Goal: Use online tool/utility: Utilize a website feature to perform a specific function

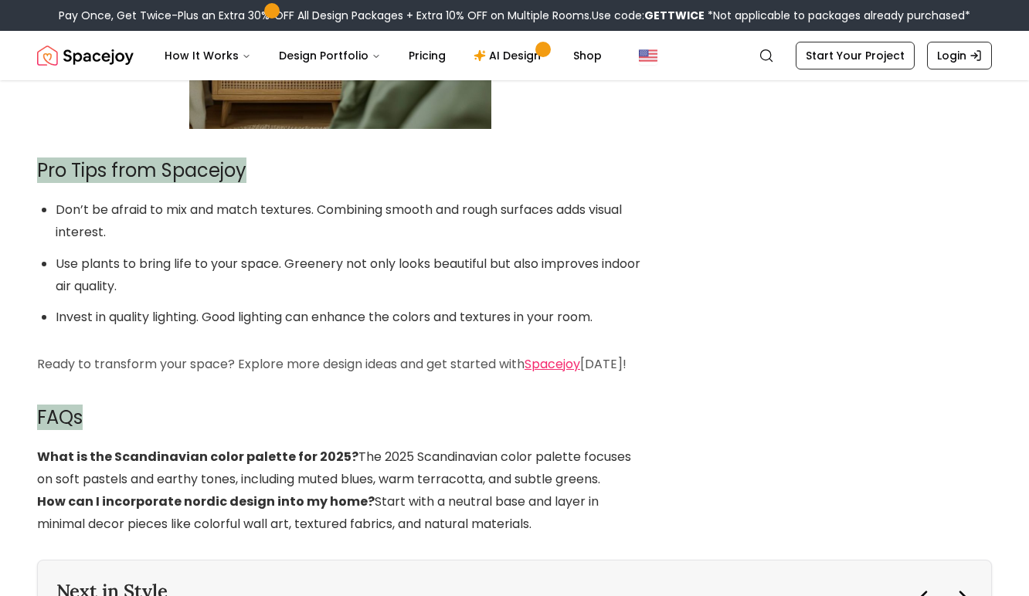
scroll to position [3278, 0]
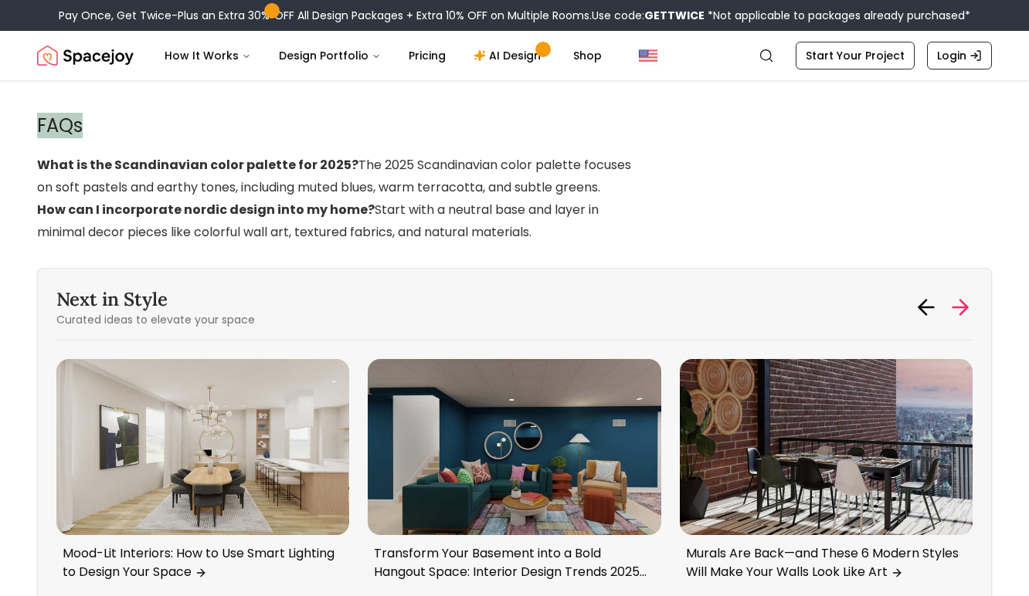
click at [959, 295] on icon at bounding box center [960, 307] width 25 height 25
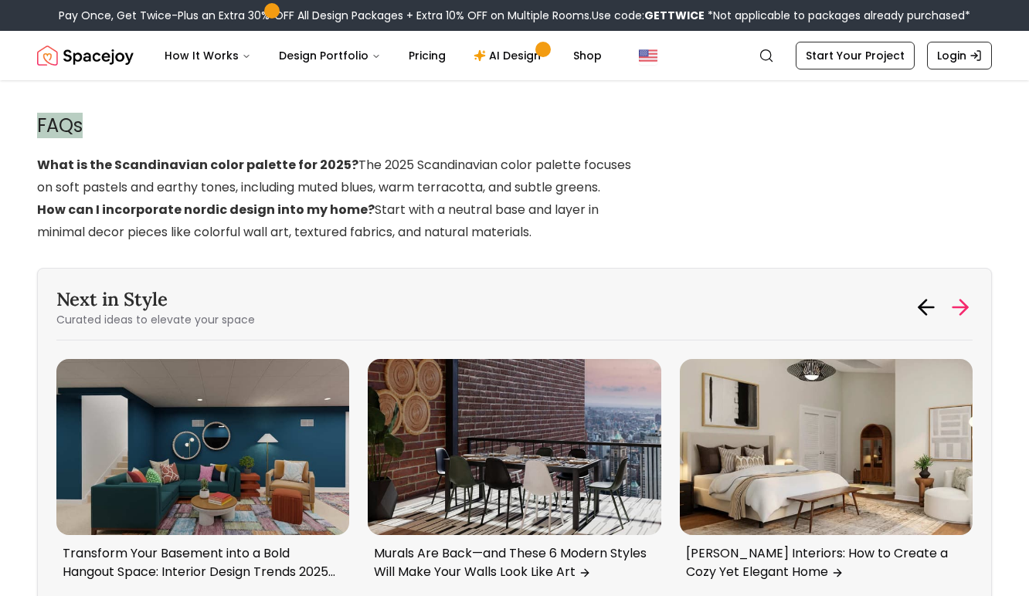
click at [959, 295] on icon at bounding box center [960, 307] width 25 height 25
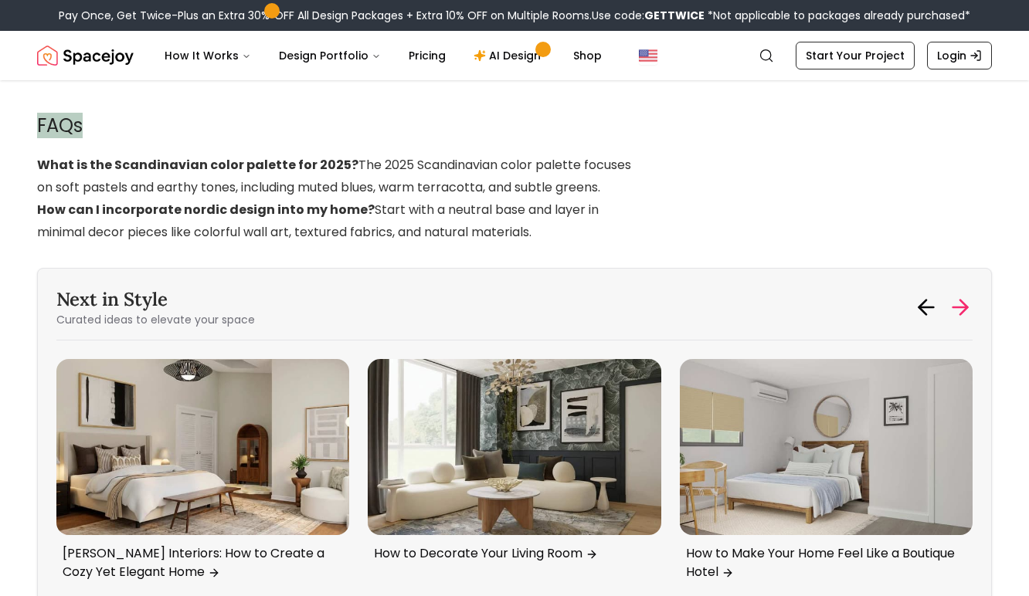
click at [959, 295] on icon at bounding box center [960, 307] width 25 height 25
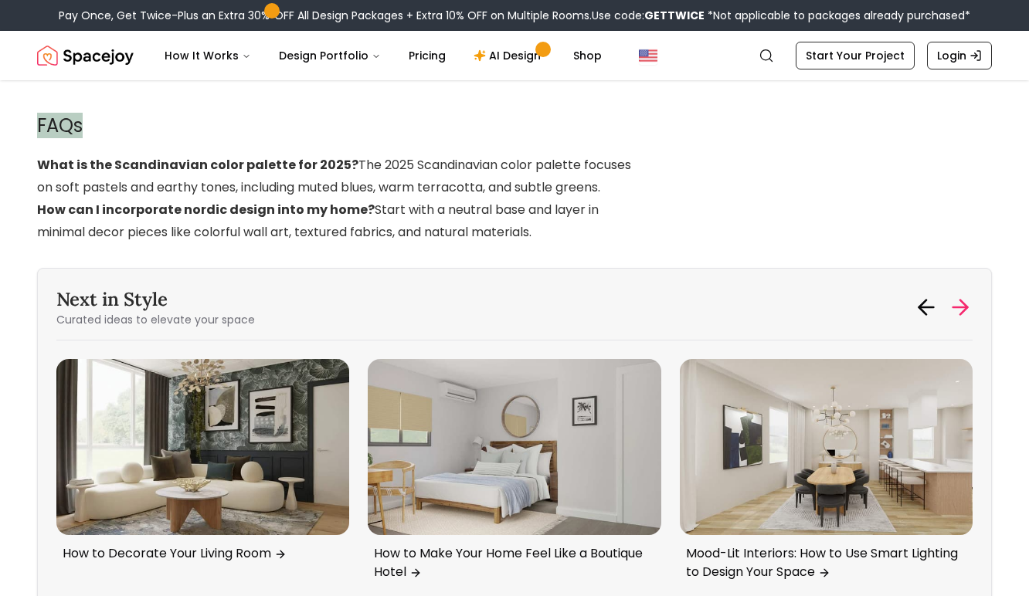
click at [959, 295] on icon at bounding box center [960, 307] width 25 height 25
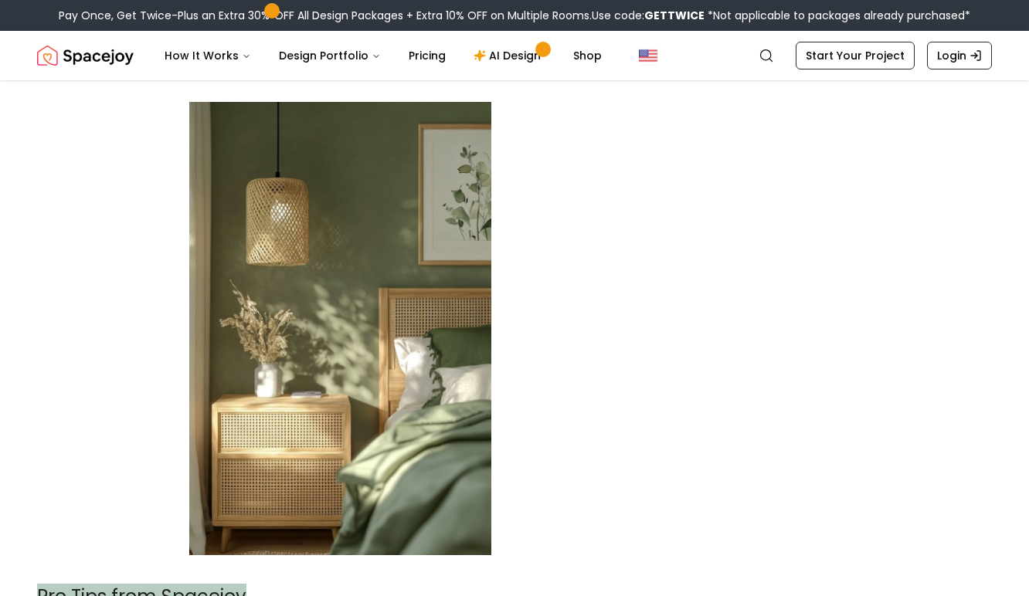
scroll to position [0, 0]
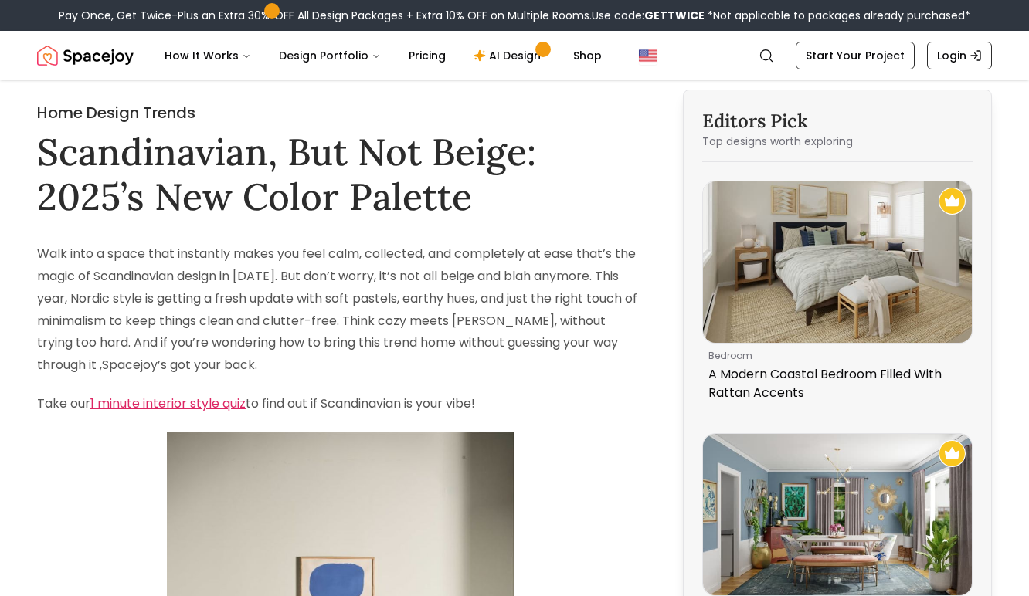
click at [130, 397] on link "1 minute interior style quiz" at bounding box center [167, 404] width 155 height 18
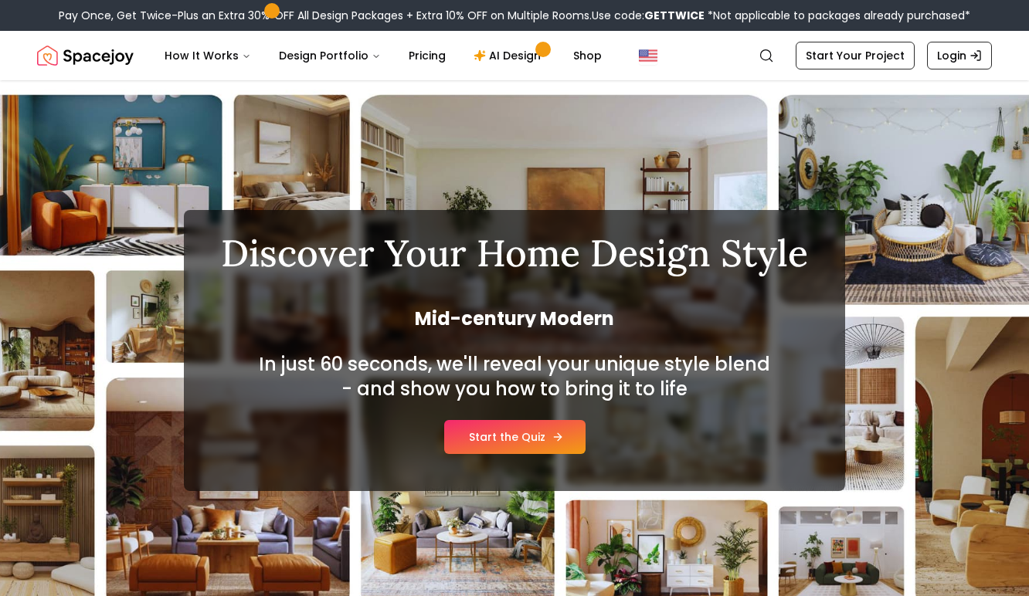
click at [527, 429] on link "Start the Quiz" at bounding box center [514, 437] width 141 height 34
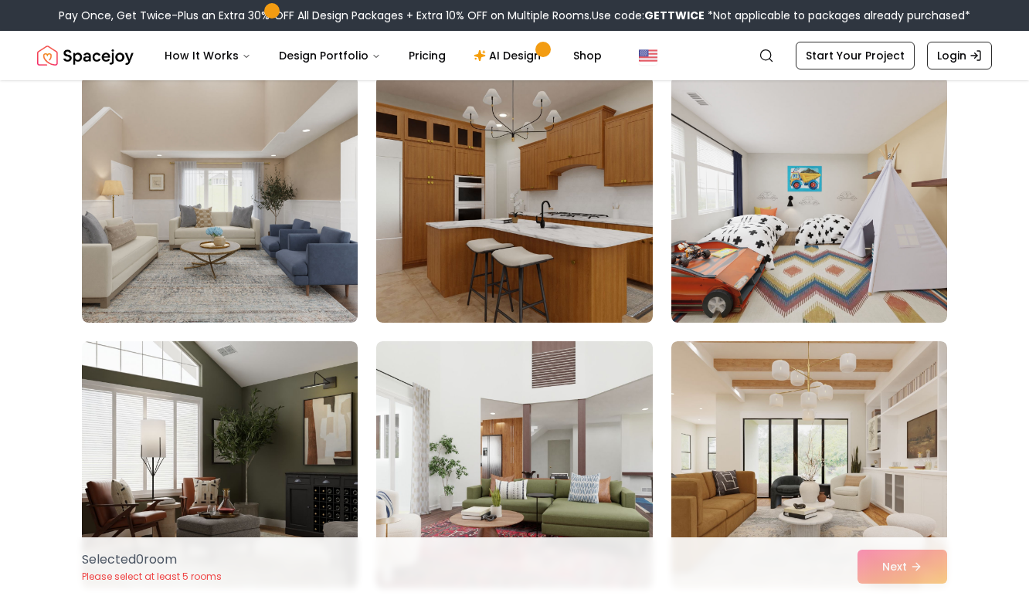
scroll to position [2669, 0]
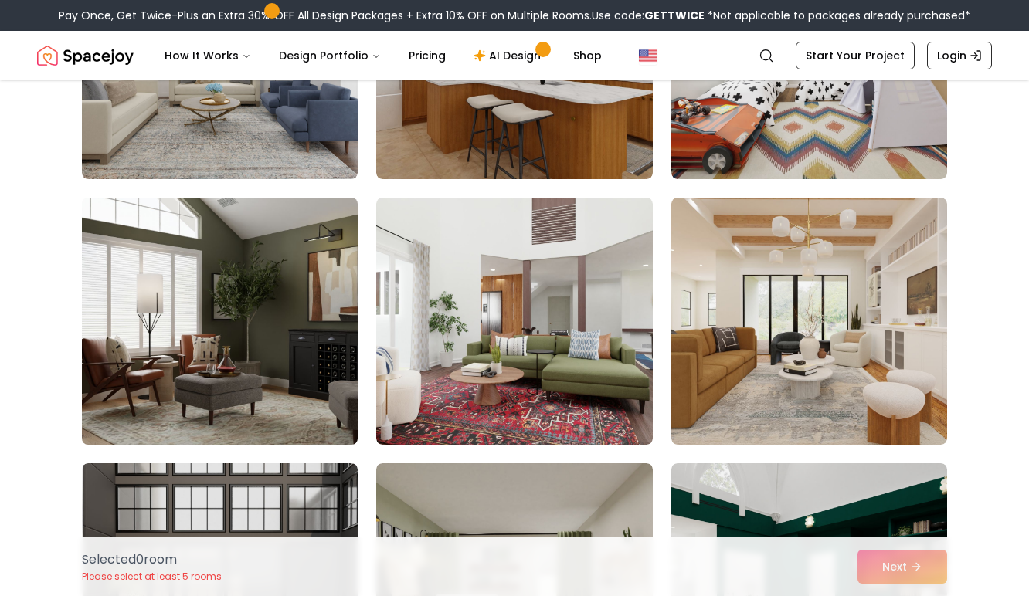
click at [213, 379] on img at bounding box center [220, 321] width 290 height 259
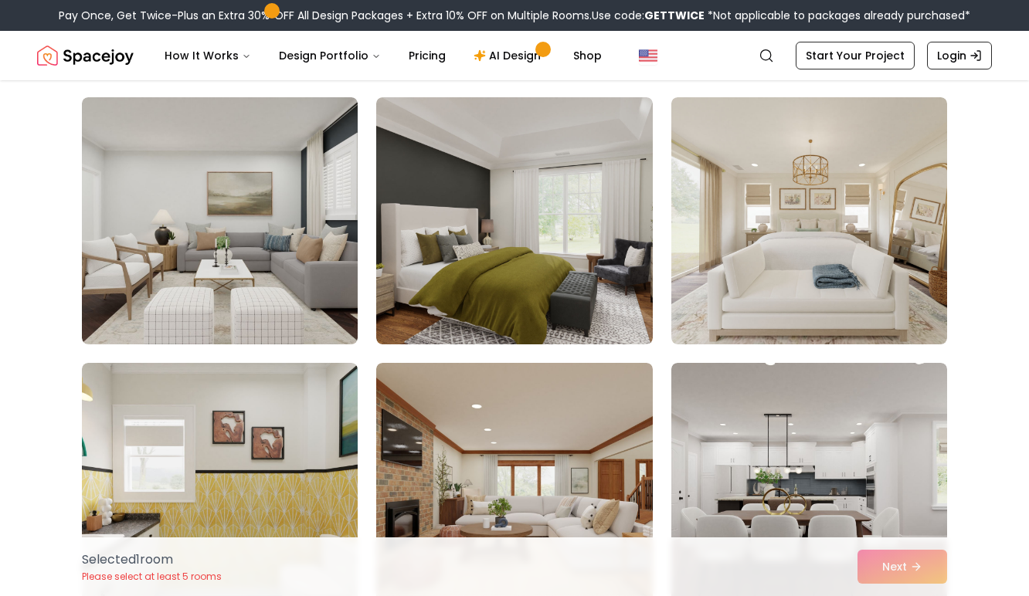
scroll to position [3835, 0]
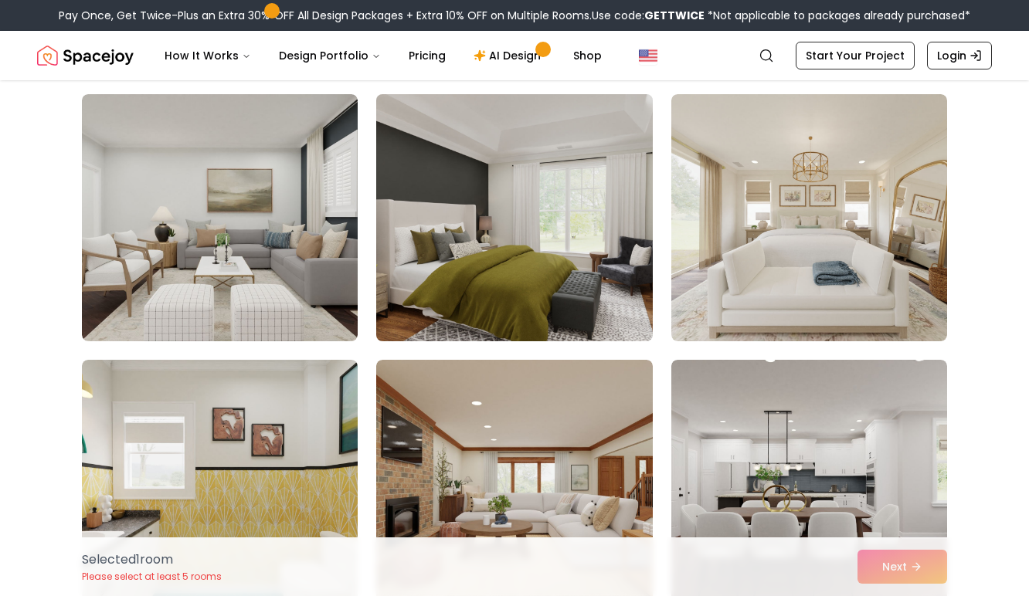
click at [494, 273] on img at bounding box center [514, 217] width 290 height 259
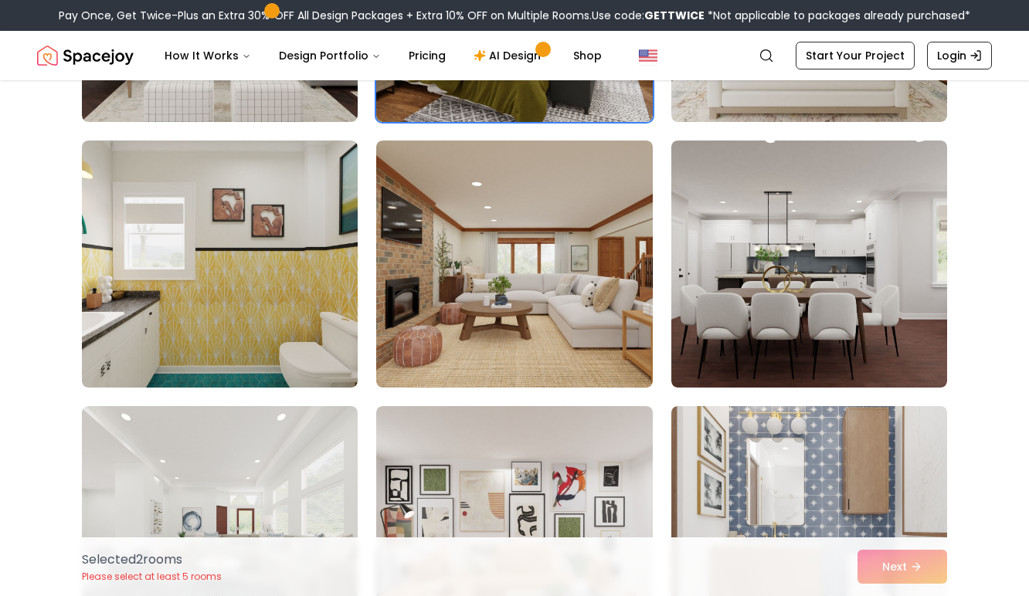
scroll to position [4073, 0]
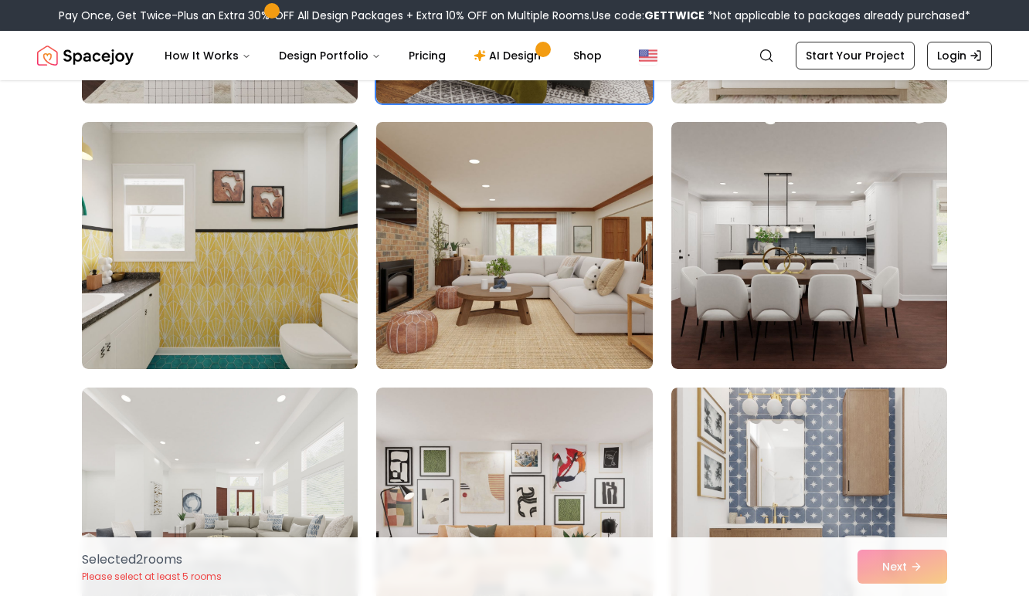
click at [470, 292] on img at bounding box center [514, 245] width 290 height 259
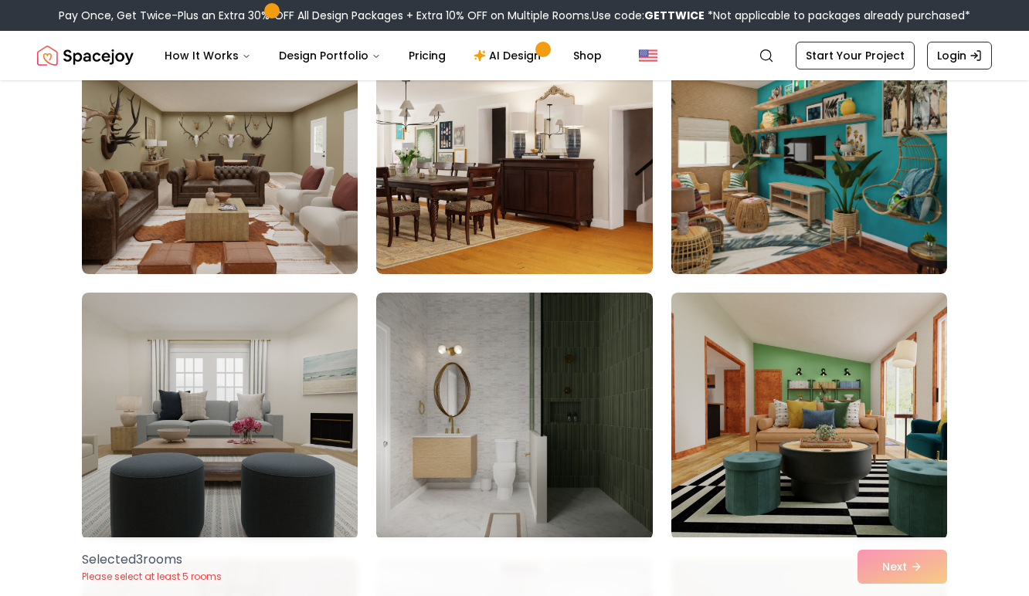
scroll to position [5161, 0]
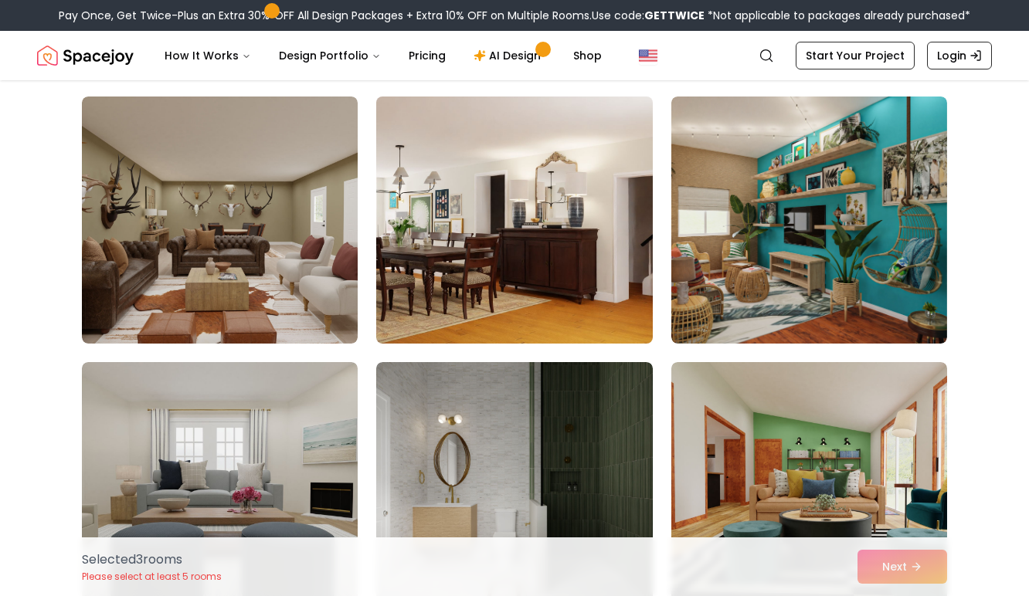
click at [499, 236] on img at bounding box center [514, 219] width 290 height 259
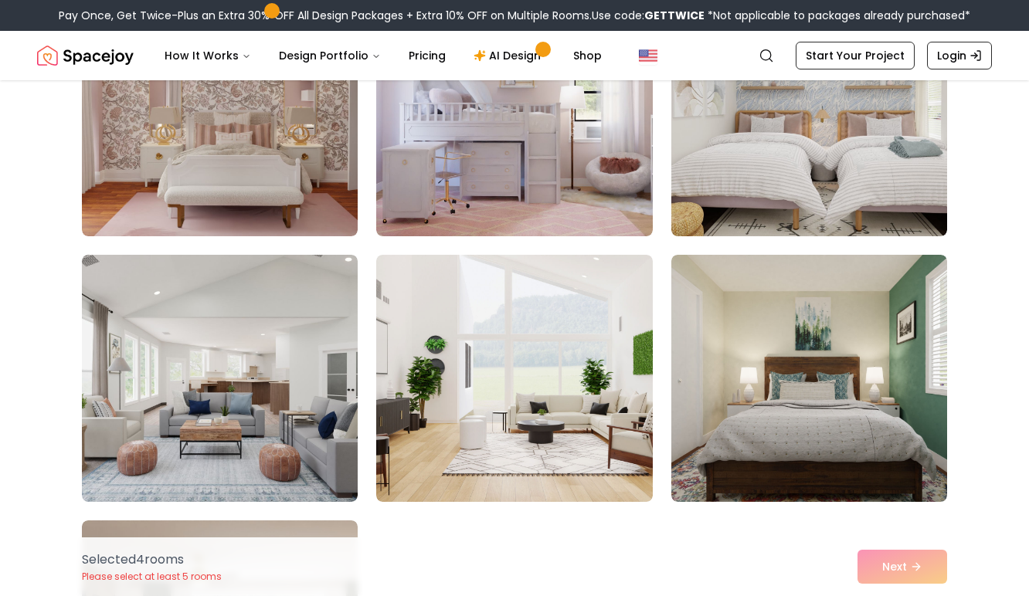
scroll to position [5848, 0]
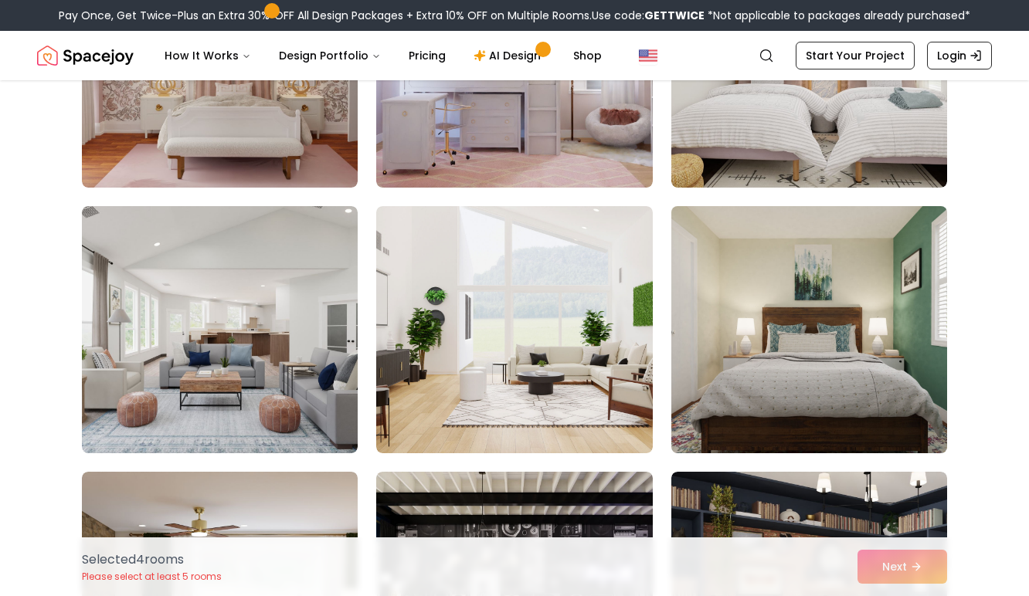
click at [787, 344] on img at bounding box center [809, 329] width 290 height 259
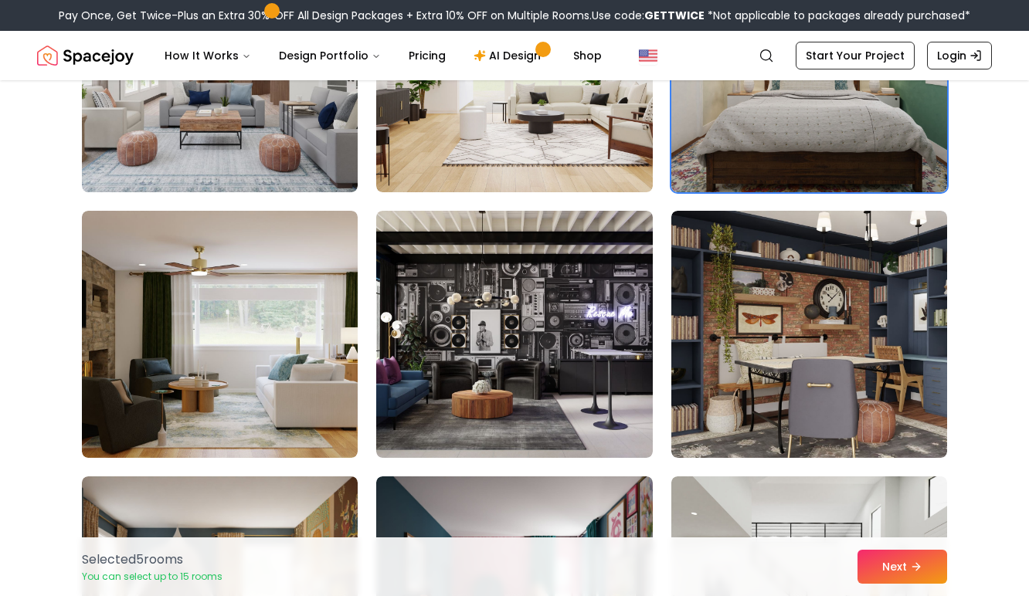
scroll to position [6145, 0]
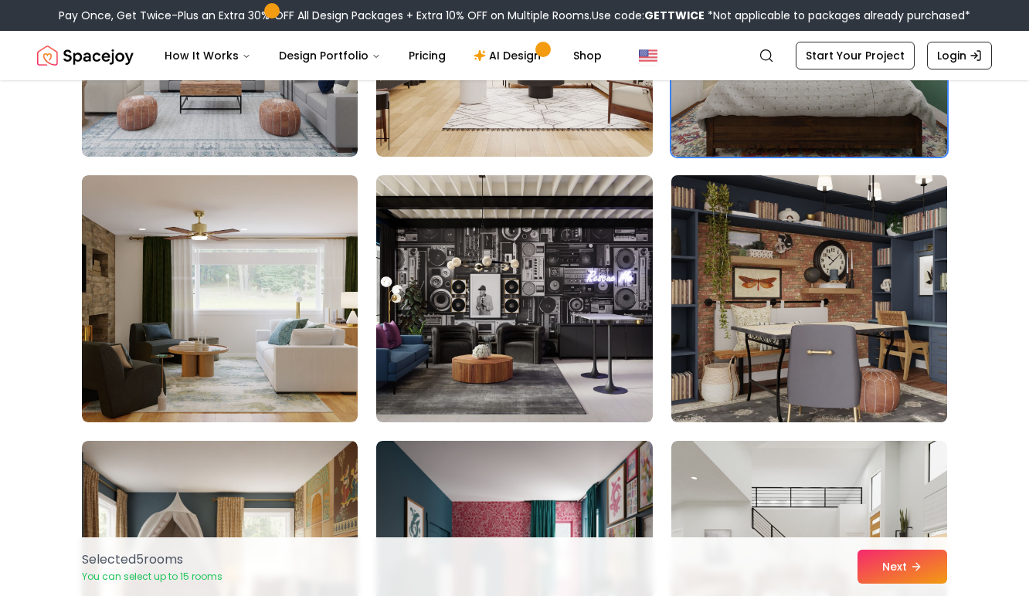
click at [767, 322] on img at bounding box center [809, 298] width 290 height 259
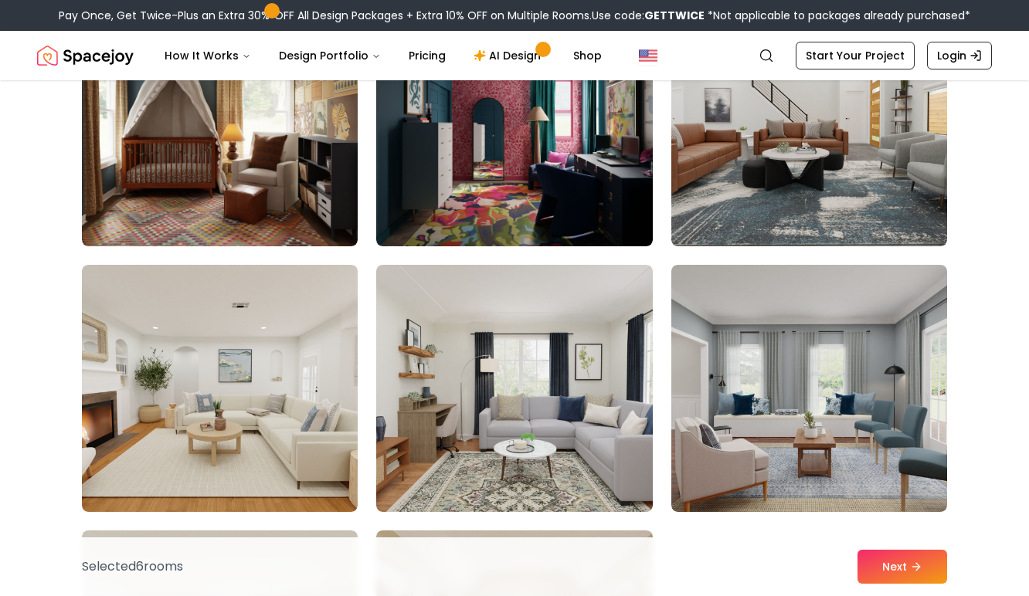
scroll to position [6656, 0]
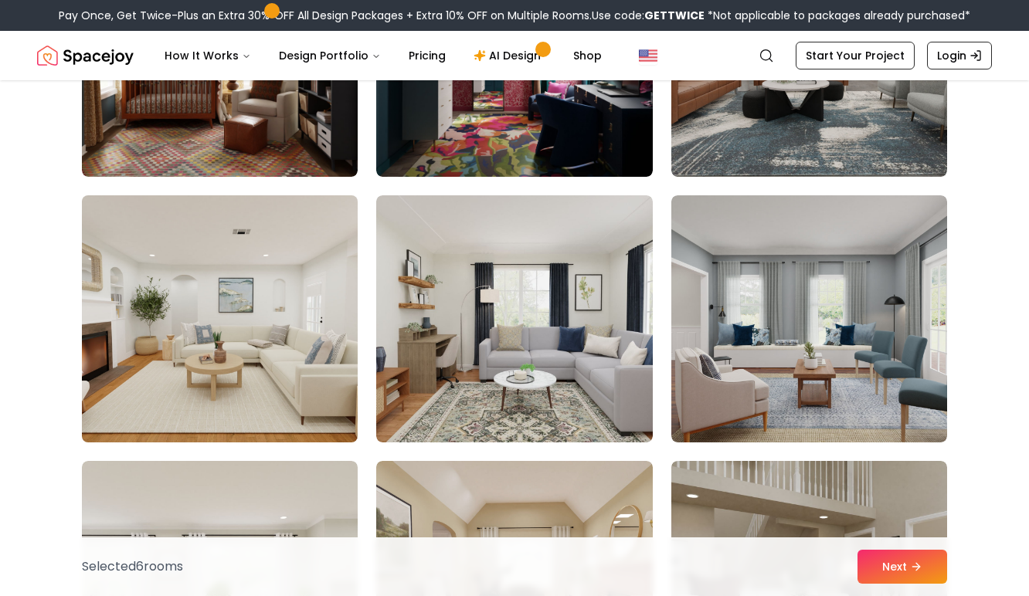
click at [206, 362] on img at bounding box center [220, 318] width 290 height 259
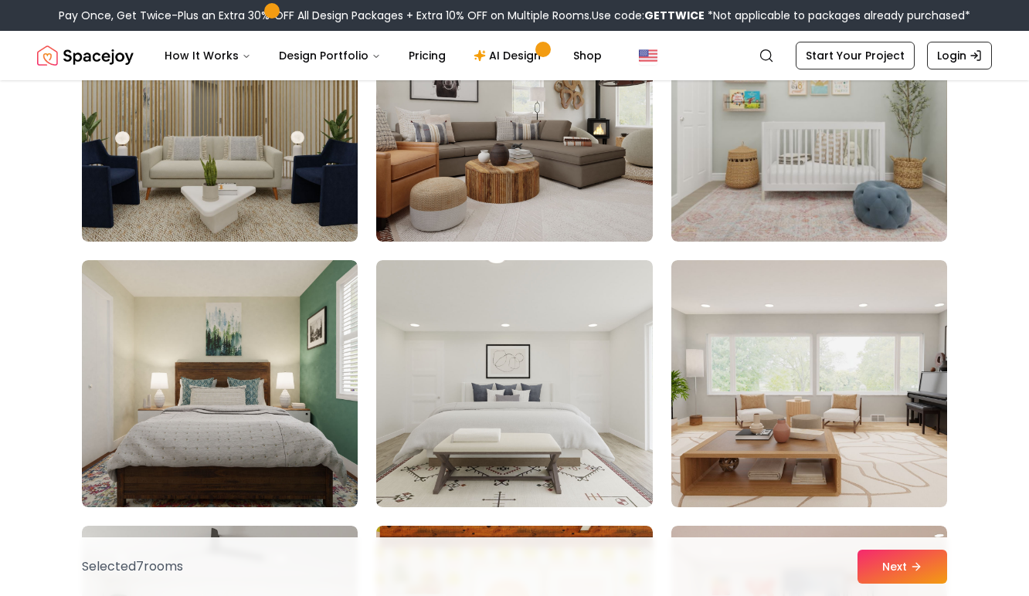
scroll to position [7300, 0]
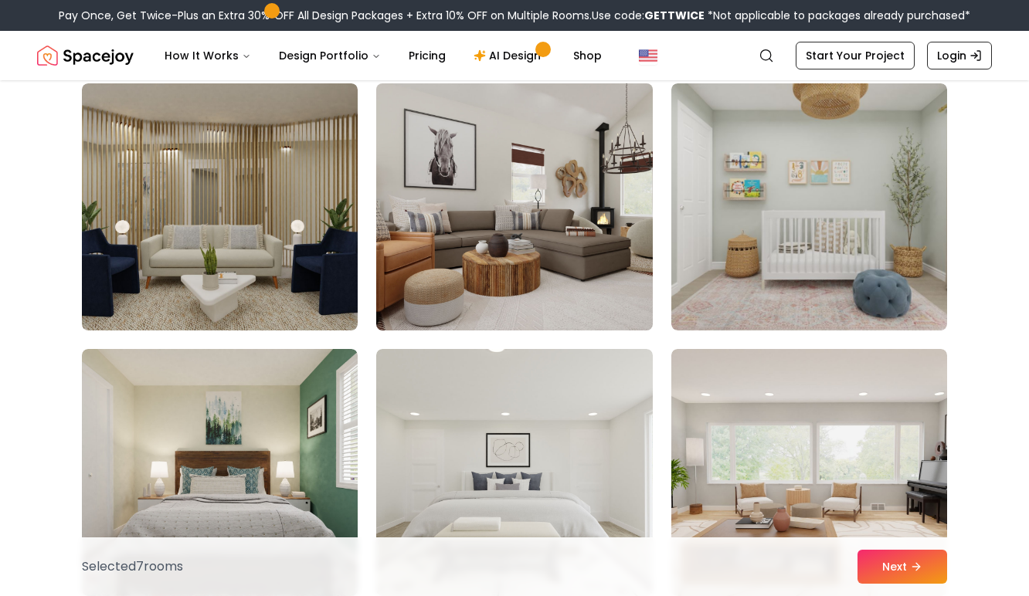
click at [427, 246] on img at bounding box center [514, 206] width 290 height 259
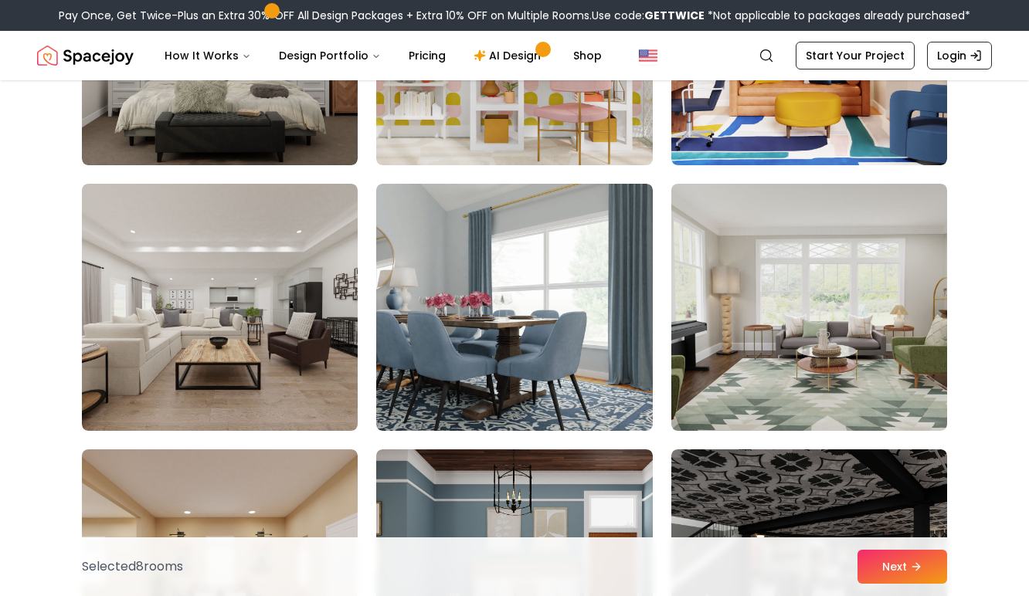
scroll to position [8053, 0]
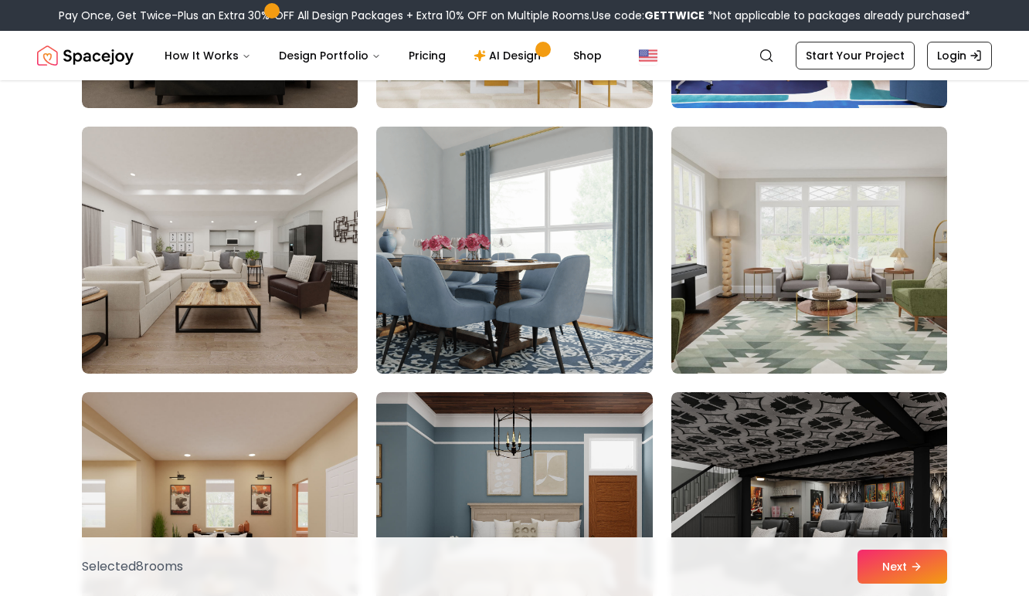
click at [443, 318] on img at bounding box center [514, 249] width 290 height 259
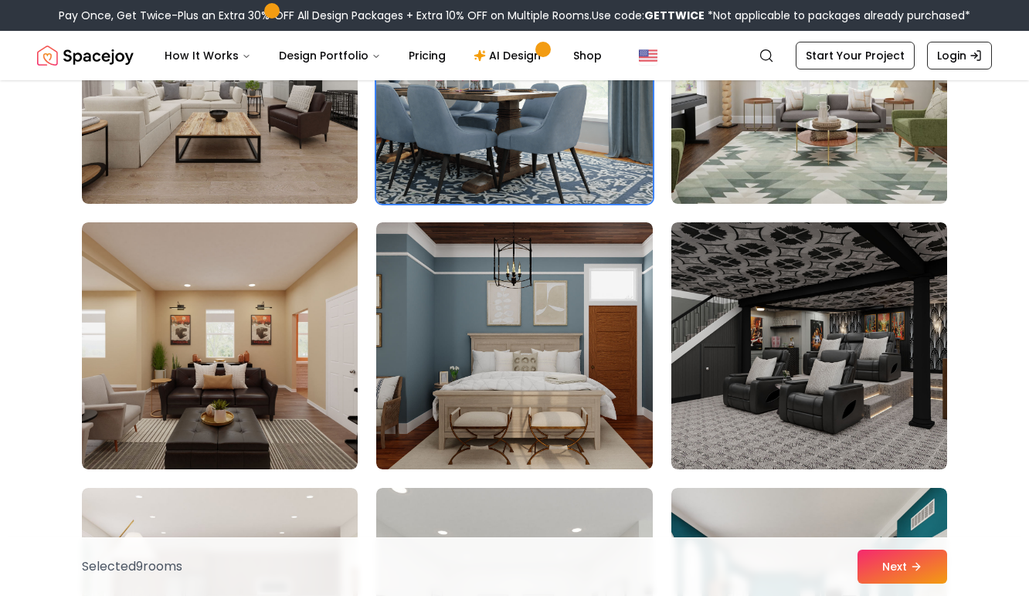
scroll to position [8243, 0]
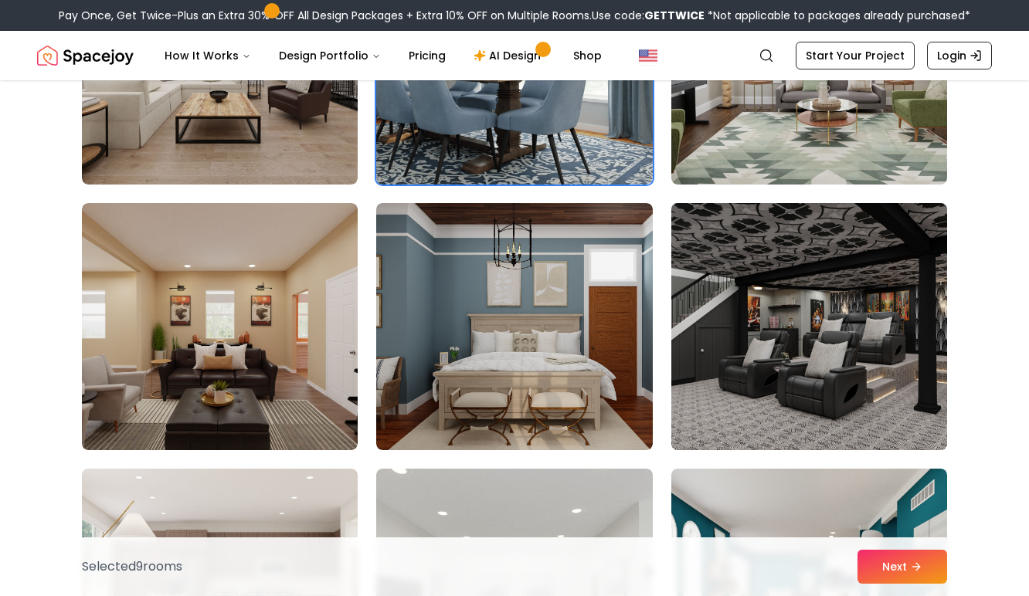
click at [787, 315] on img at bounding box center [809, 326] width 290 height 259
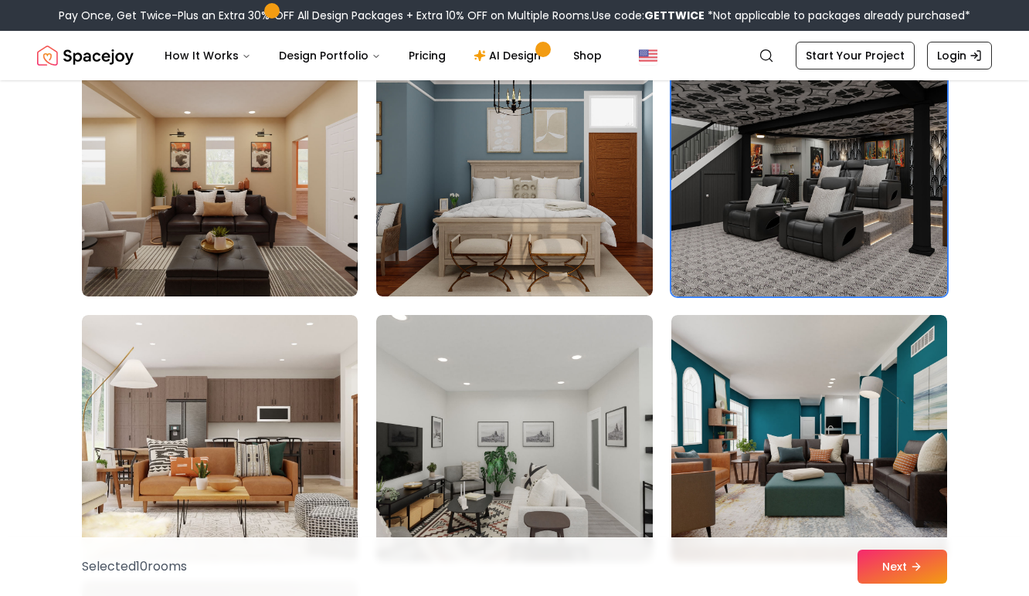
scroll to position [8347, 0]
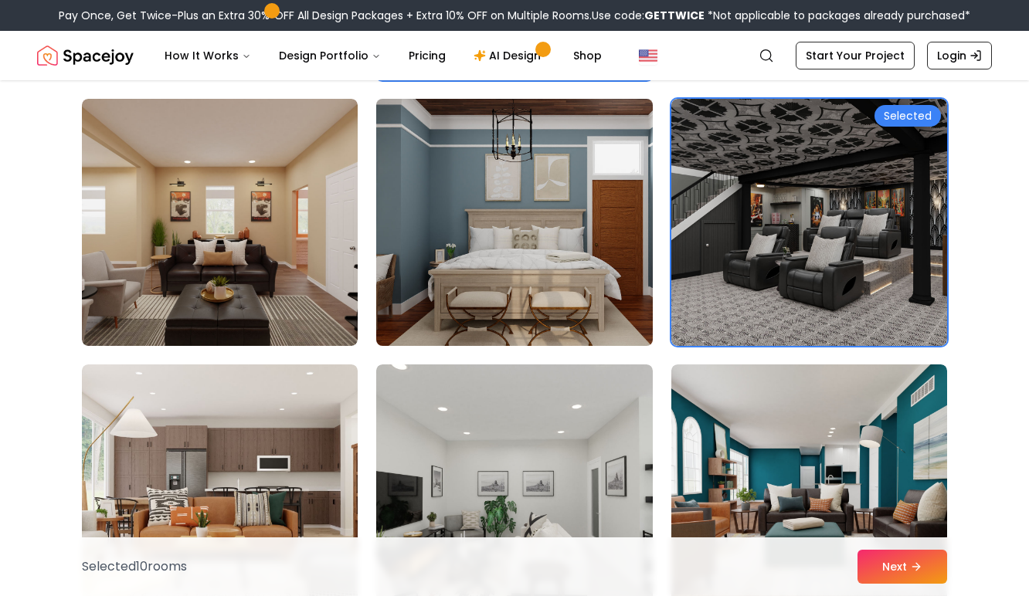
click at [480, 274] on img at bounding box center [514, 222] width 290 height 259
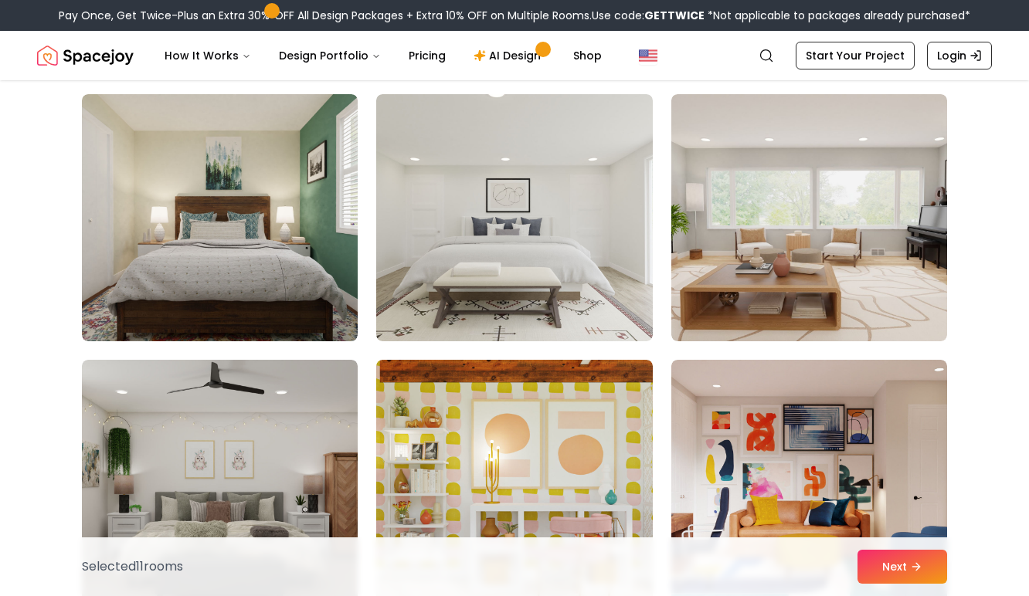
scroll to position [7551, 0]
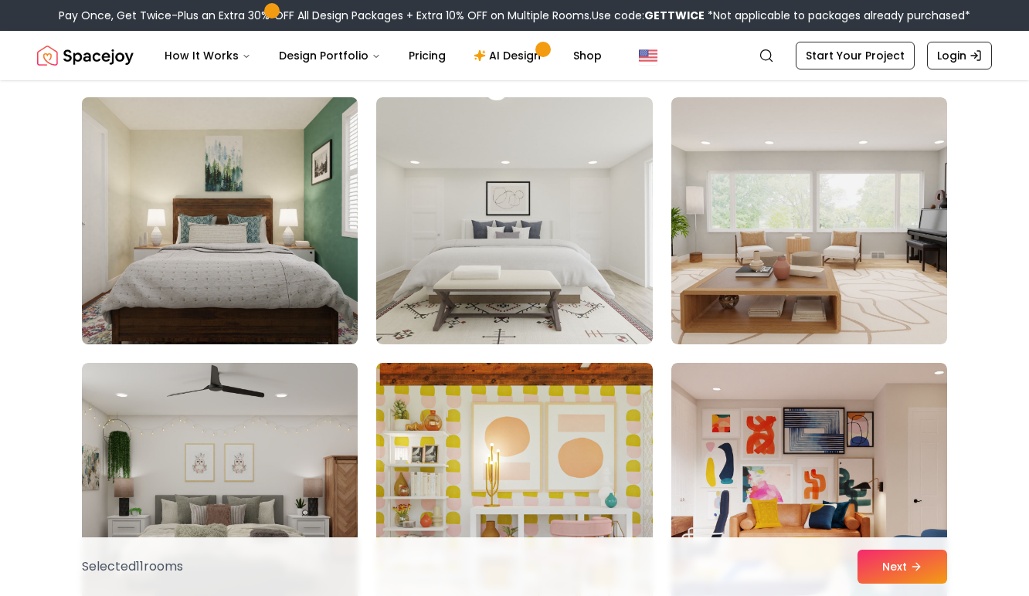
click at [218, 200] on img at bounding box center [220, 220] width 290 height 259
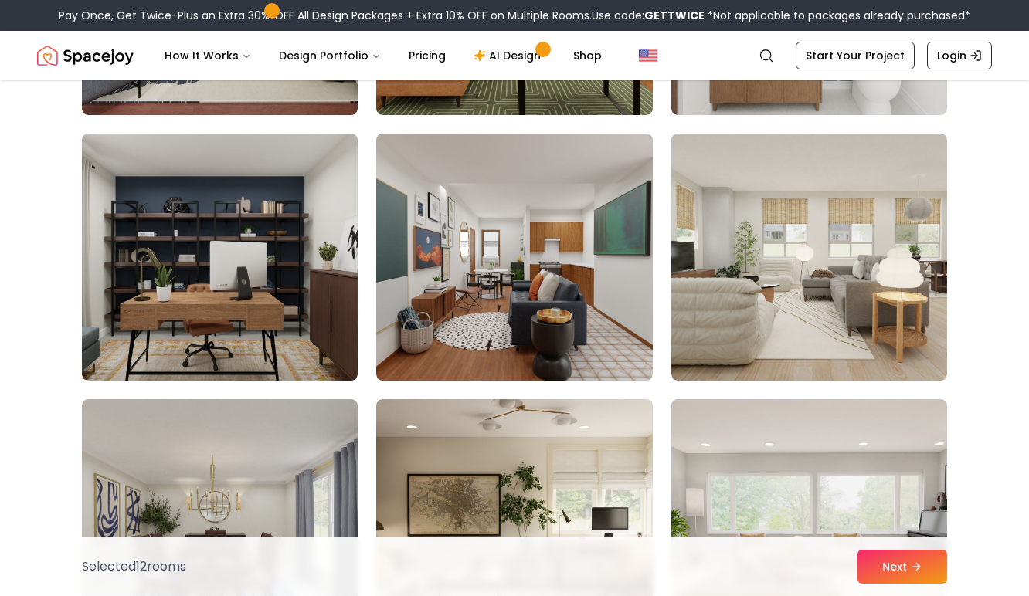
scroll to position [4590, 0]
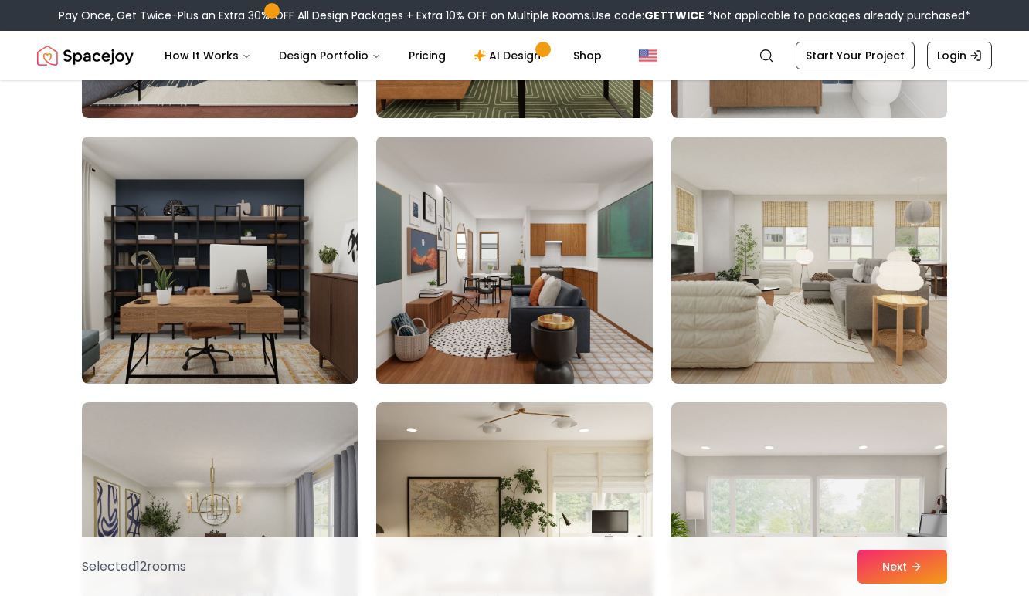
click at [412, 305] on img at bounding box center [514, 260] width 290 height 259
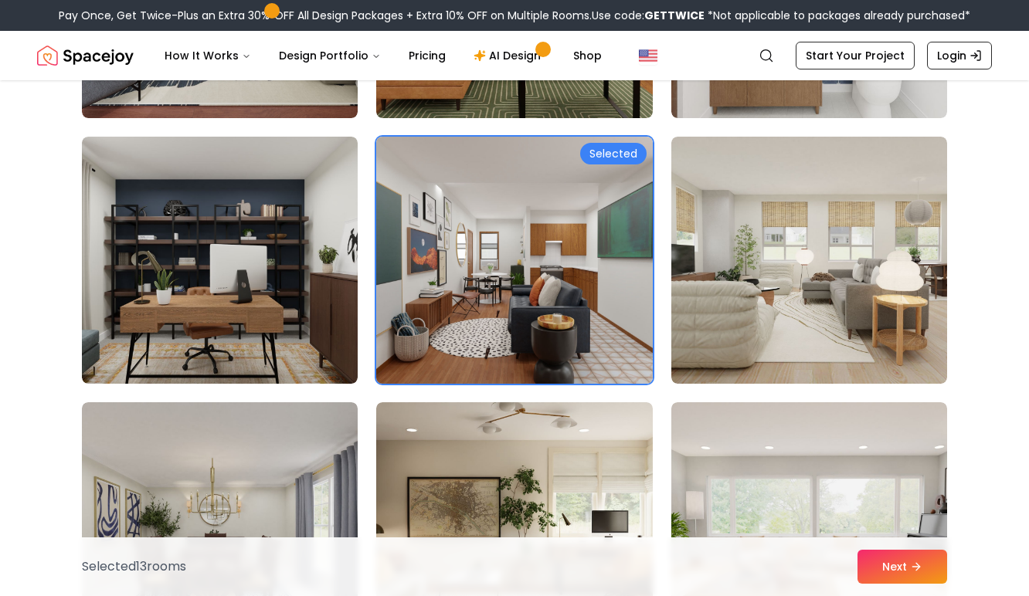
scroll to position [4587, 0]
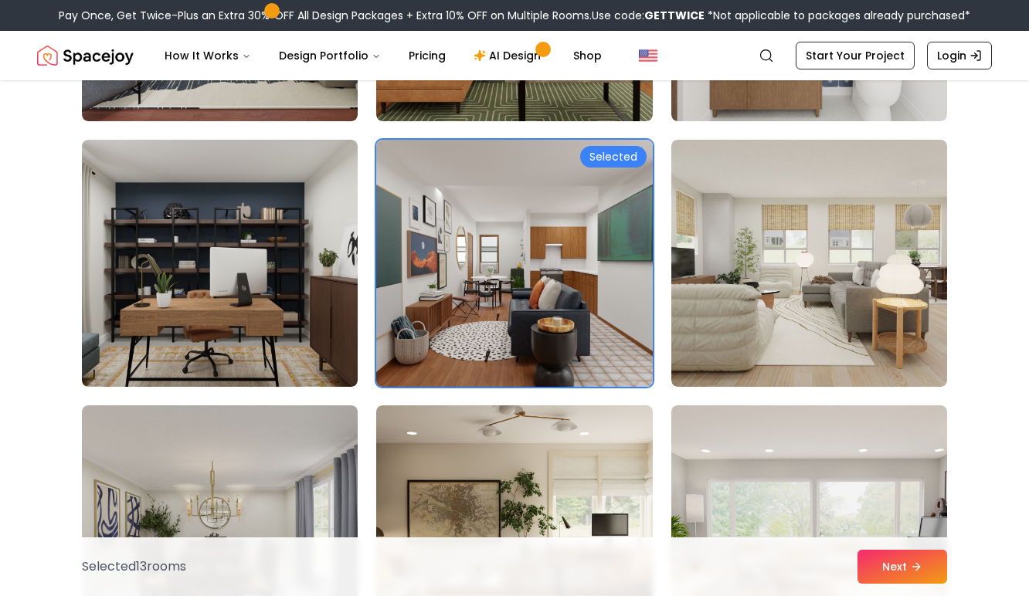
click at [414, 302] on img at bounding box center [514, 263] width 290 height 259
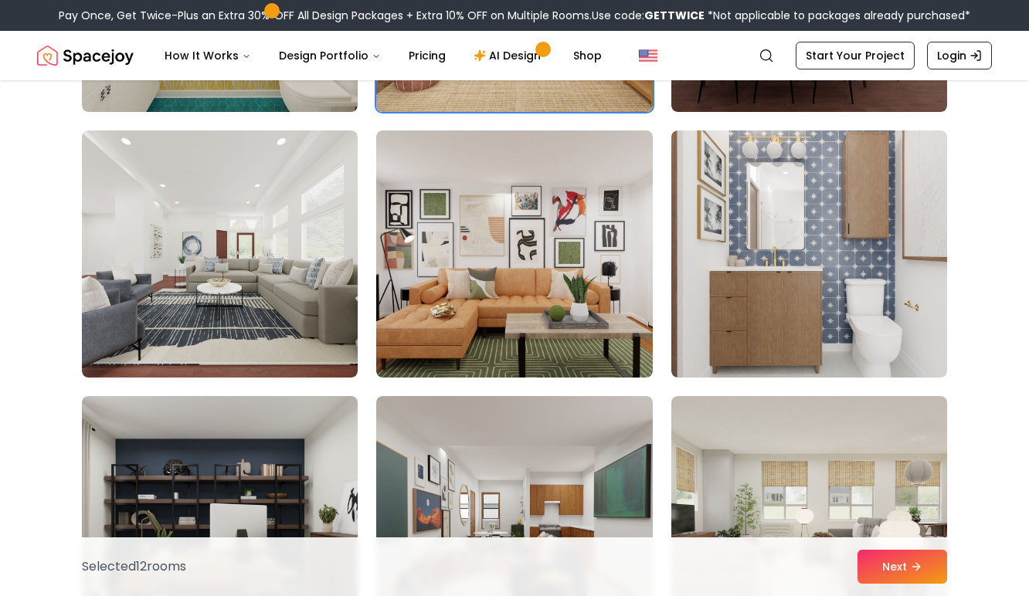
scroll to position [4327, 0]
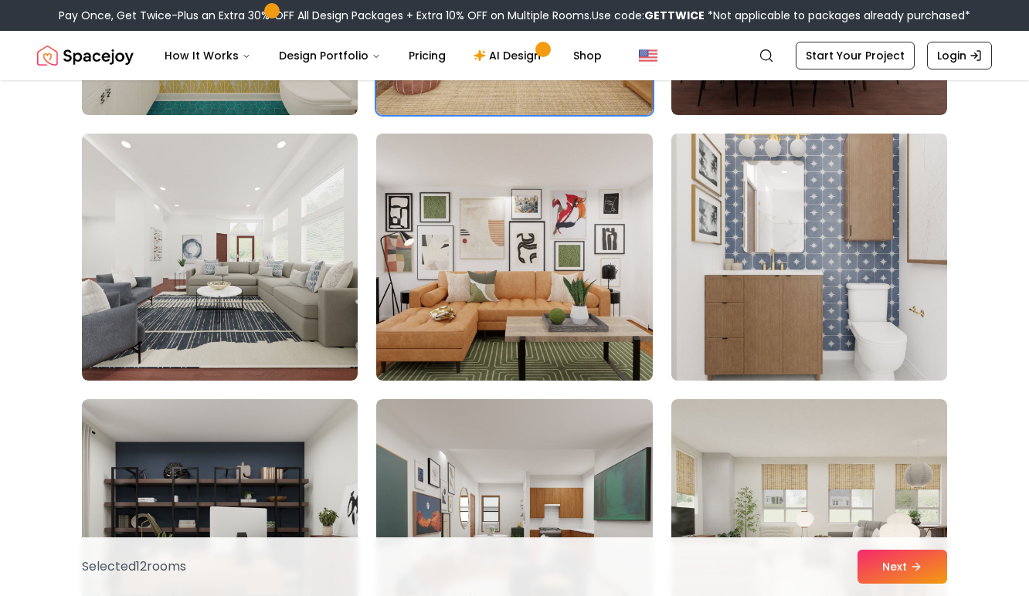
click at [755, 198] on img at bounding box center [809, 256] width 290 height 259
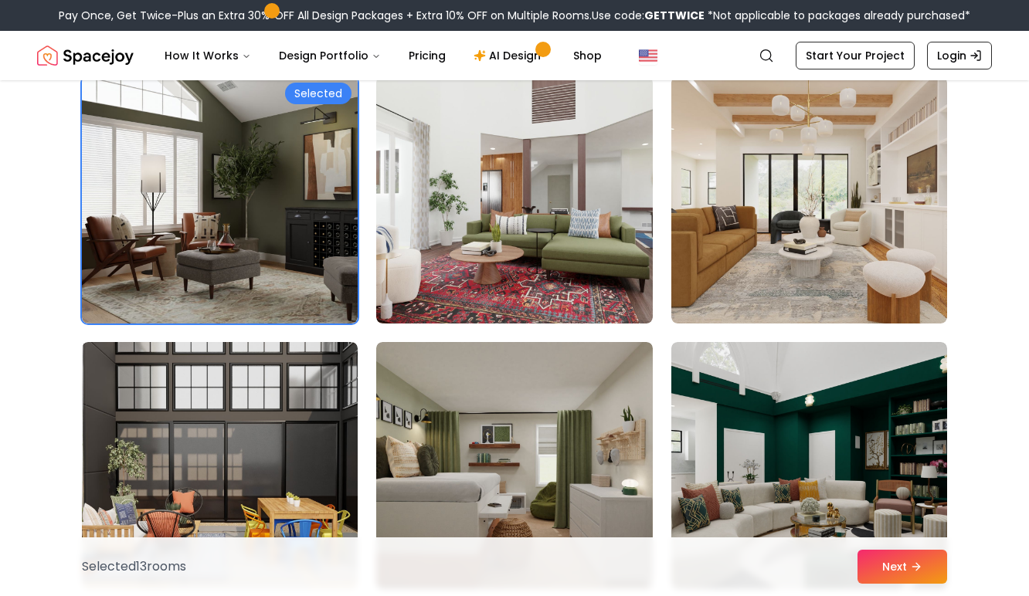
scroll to position [2446, 0]
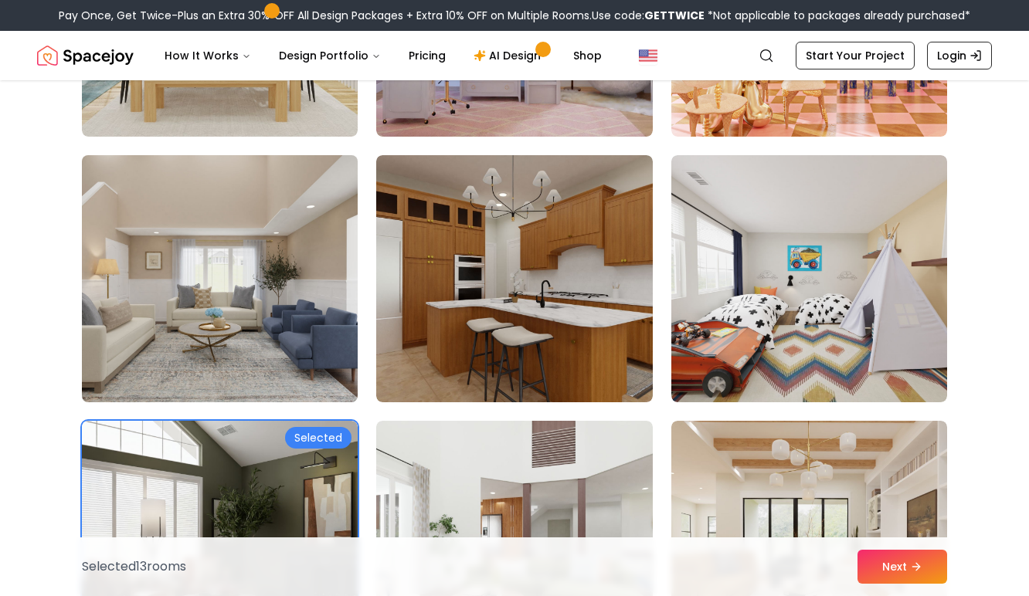
click at [224, 250] on img at bounding box center [220, 278] width 290 height 259
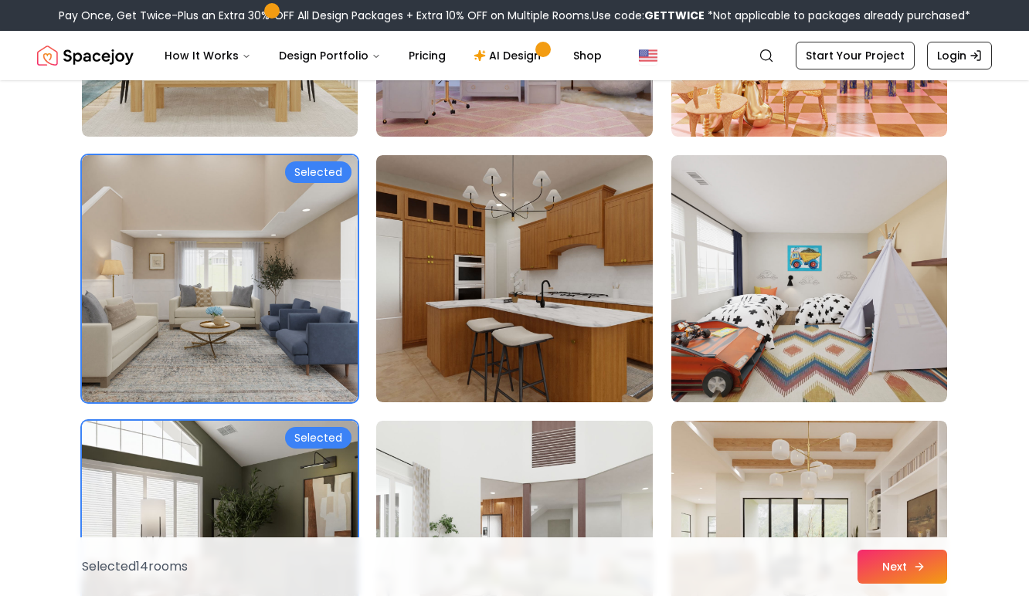
click at [938, 566] on button "Next" at bounding box center [902, 567] width 90 height 34
